Goal: Task Accomplishment & Management: Use online tool/utility

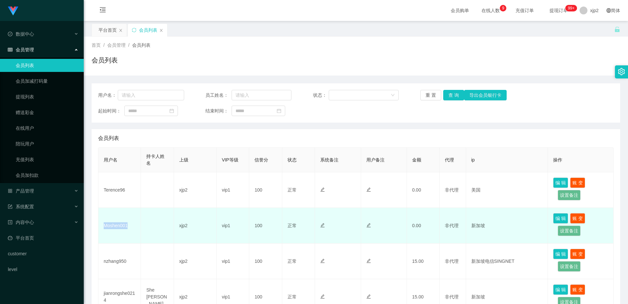
click at [102, 228] on td "Moshen001" at bounding box center [120, 226] width 43 height 36
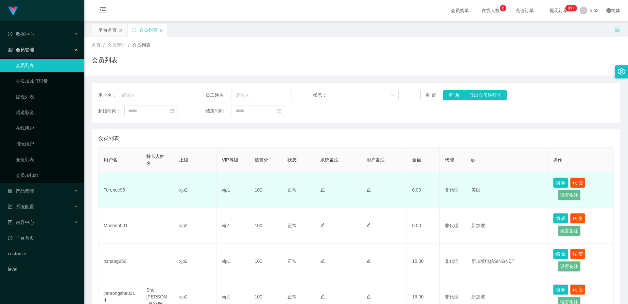
click at [116, 191] on td "Terence96" at bounding box center [120, 190] width 43 height 36
copy td "Terence96"
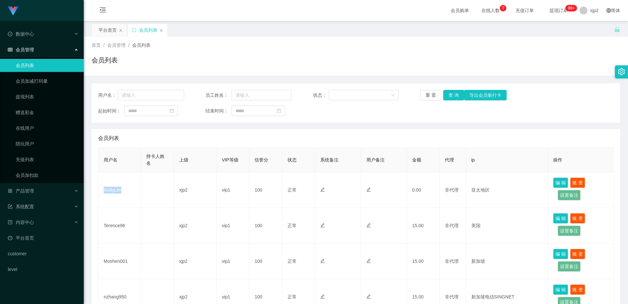
click at [117, 190] on td "AndyLim" at bounding box center [120, 190] width 43 height 36
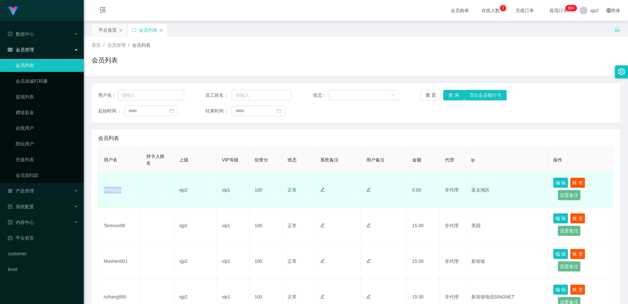
copy td "AndyLim"
click at [113, 189] on td "michmich" at bounding box center [120, 190] width 43 height 36
copy td "michmich"
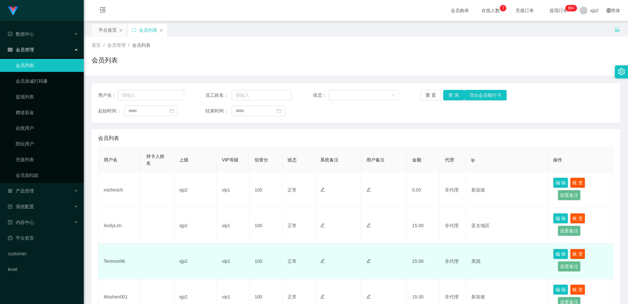
click at [116, 262] on td "Terence96" at bounding box center [120, 262] width 43 height 36
copy td "Terence96"
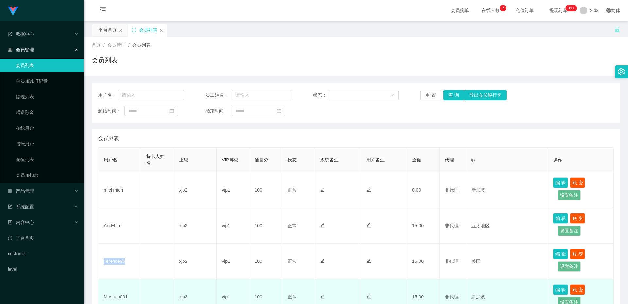
scroll to position [65, 0]
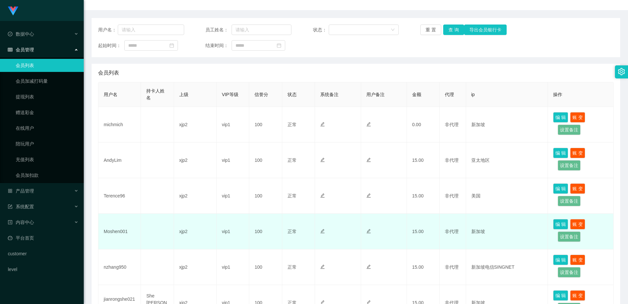
click at [118, 233] on td "Moshen001" at bounding box center [120, 232] width 43 height 36
copy td "Moshen001"
